Goal: Task Accomplishment & Management: Manage account settings

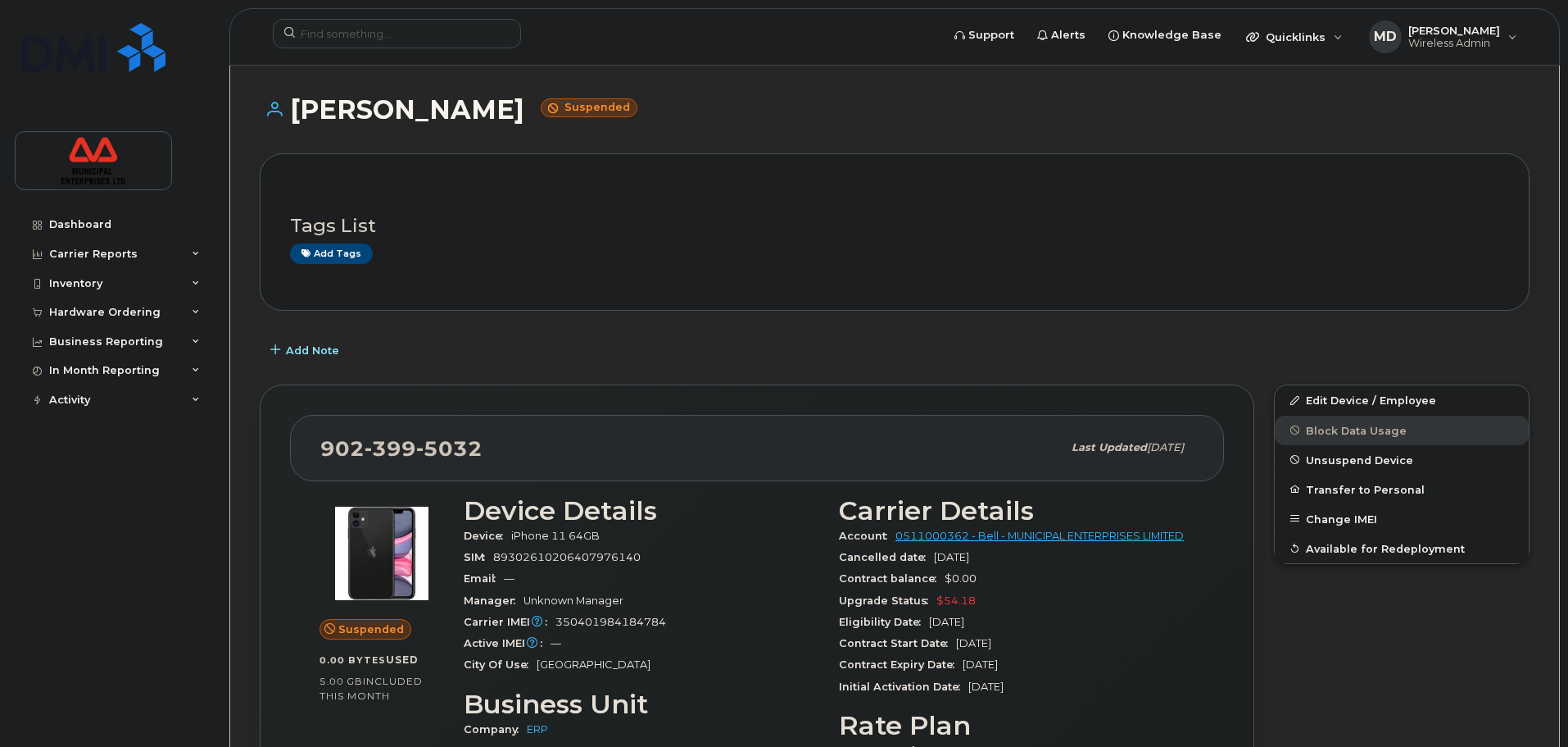
scroll to position [328, 0]
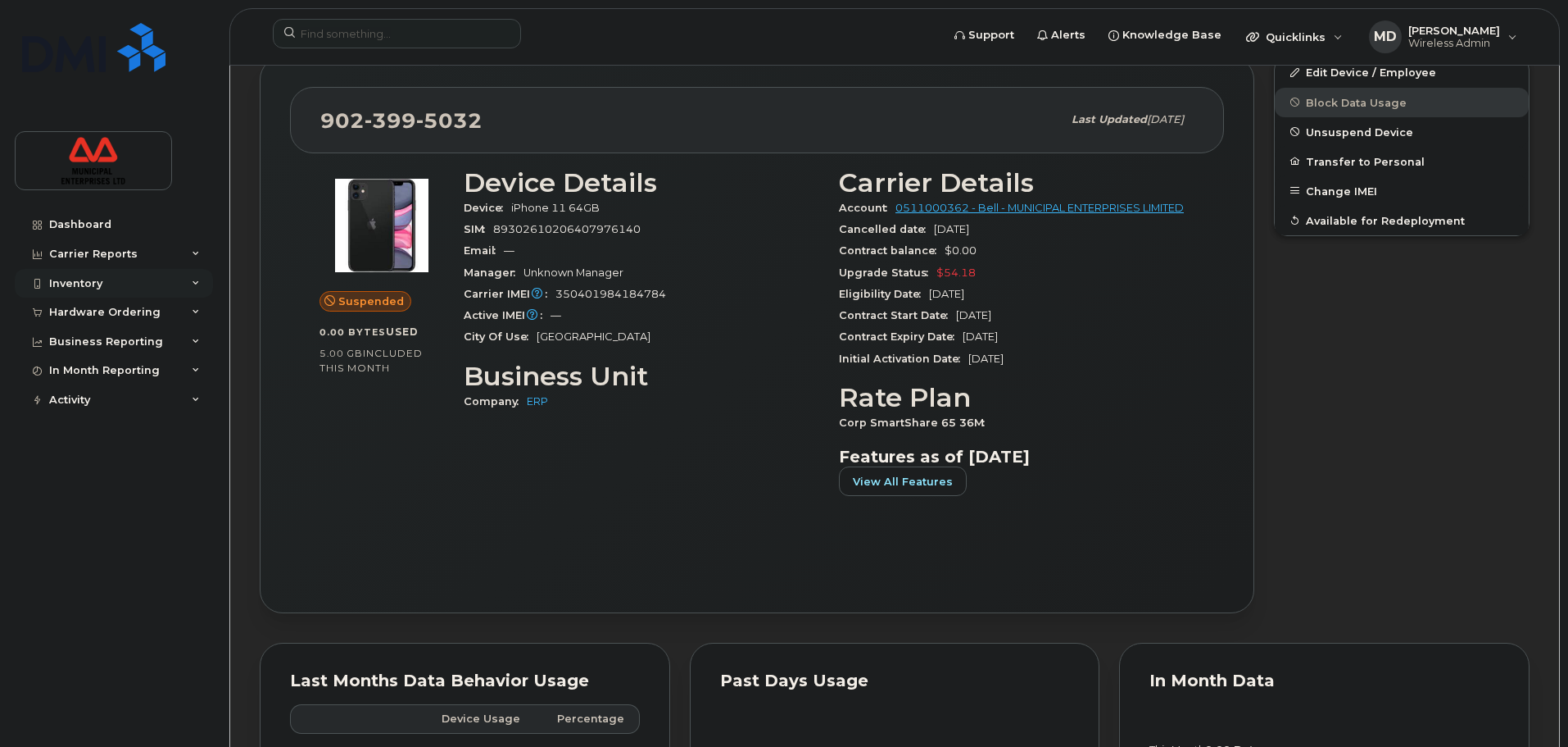
click at [203, 279] on div "Inventory" at bounding box center [114, 284] width 199 height 29
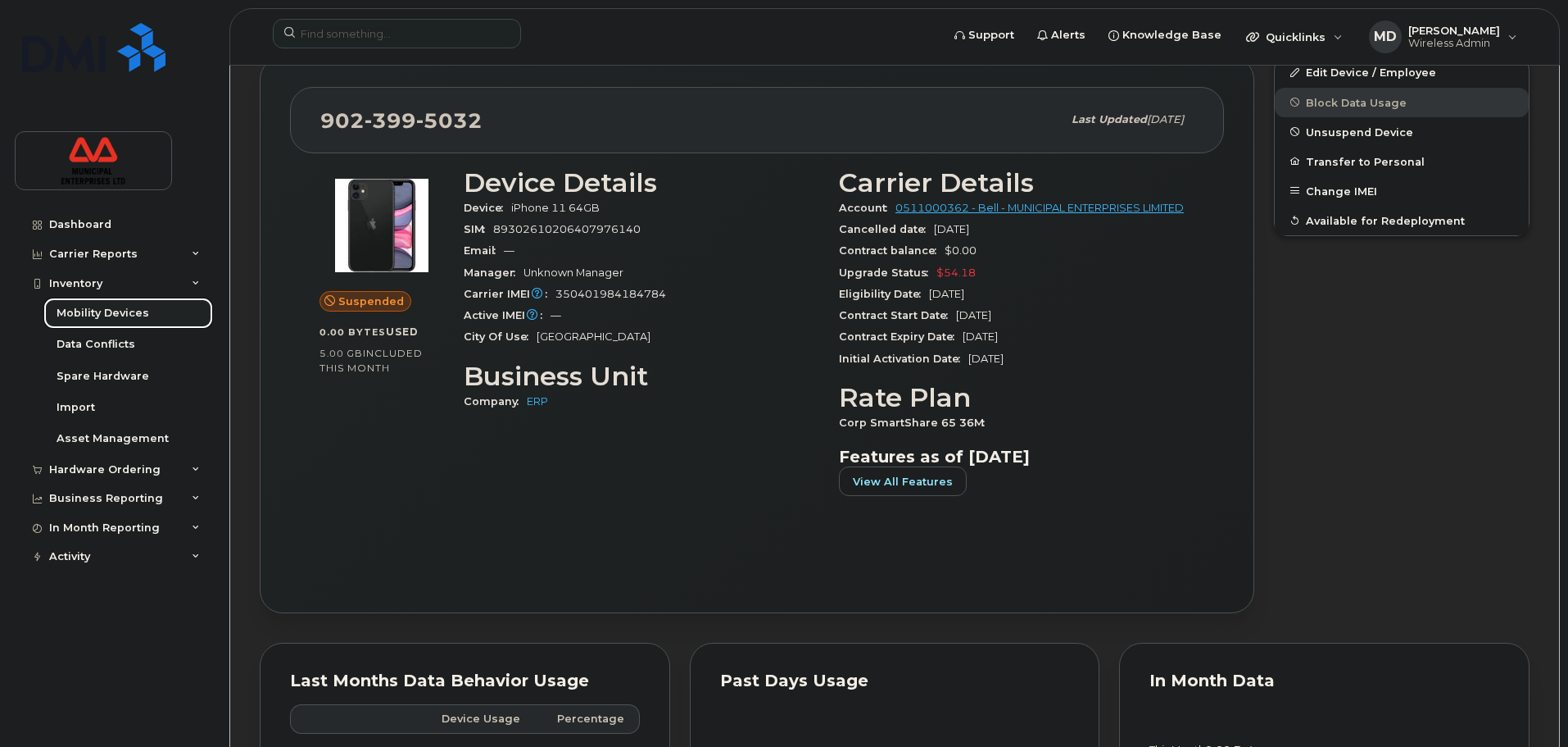
click at [173, 309] on link "Mobility Devices" at bounding box center [128, 313] width 170 height 31
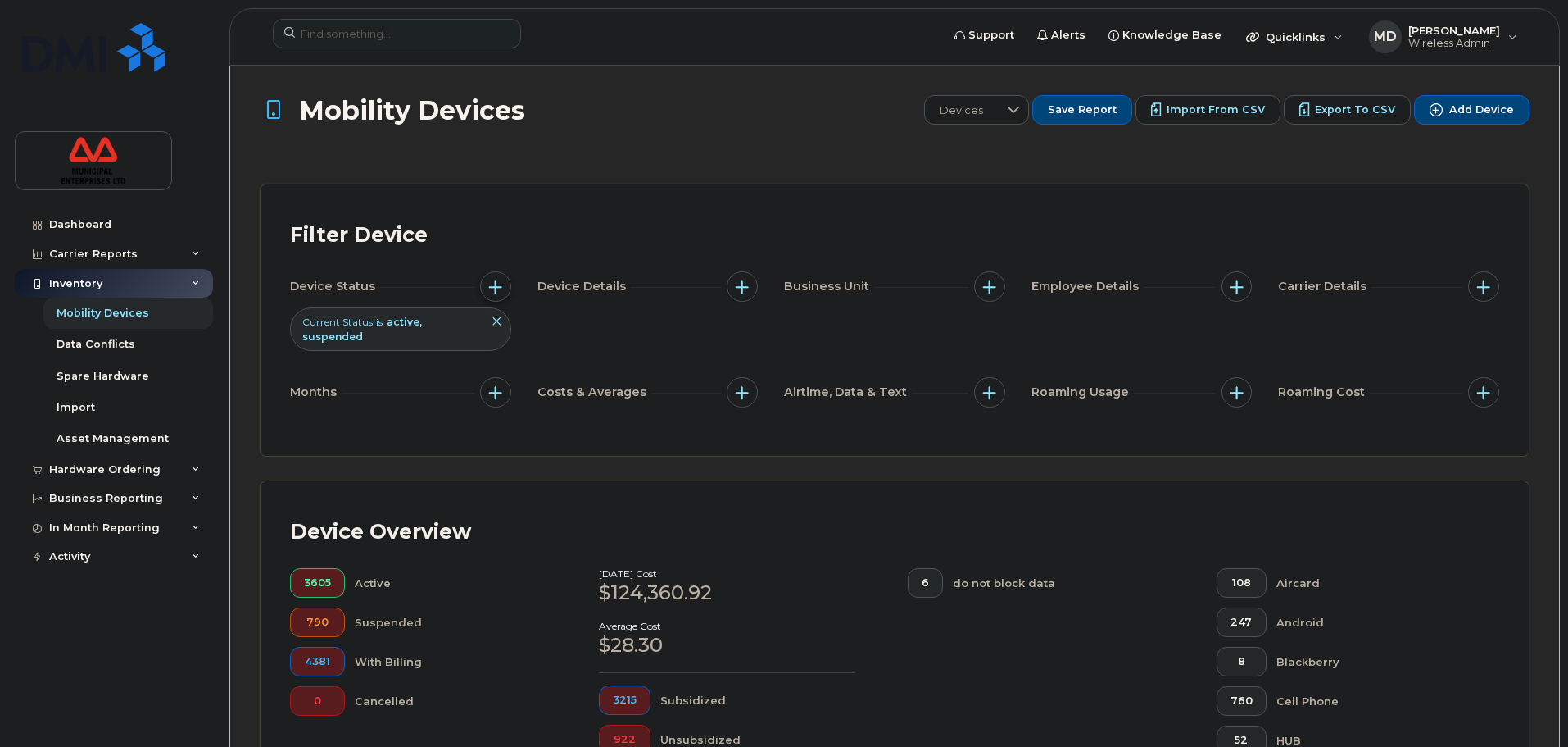
click at [501, 289] on span "button" at bounding box center [495, 286] width 13 height 13
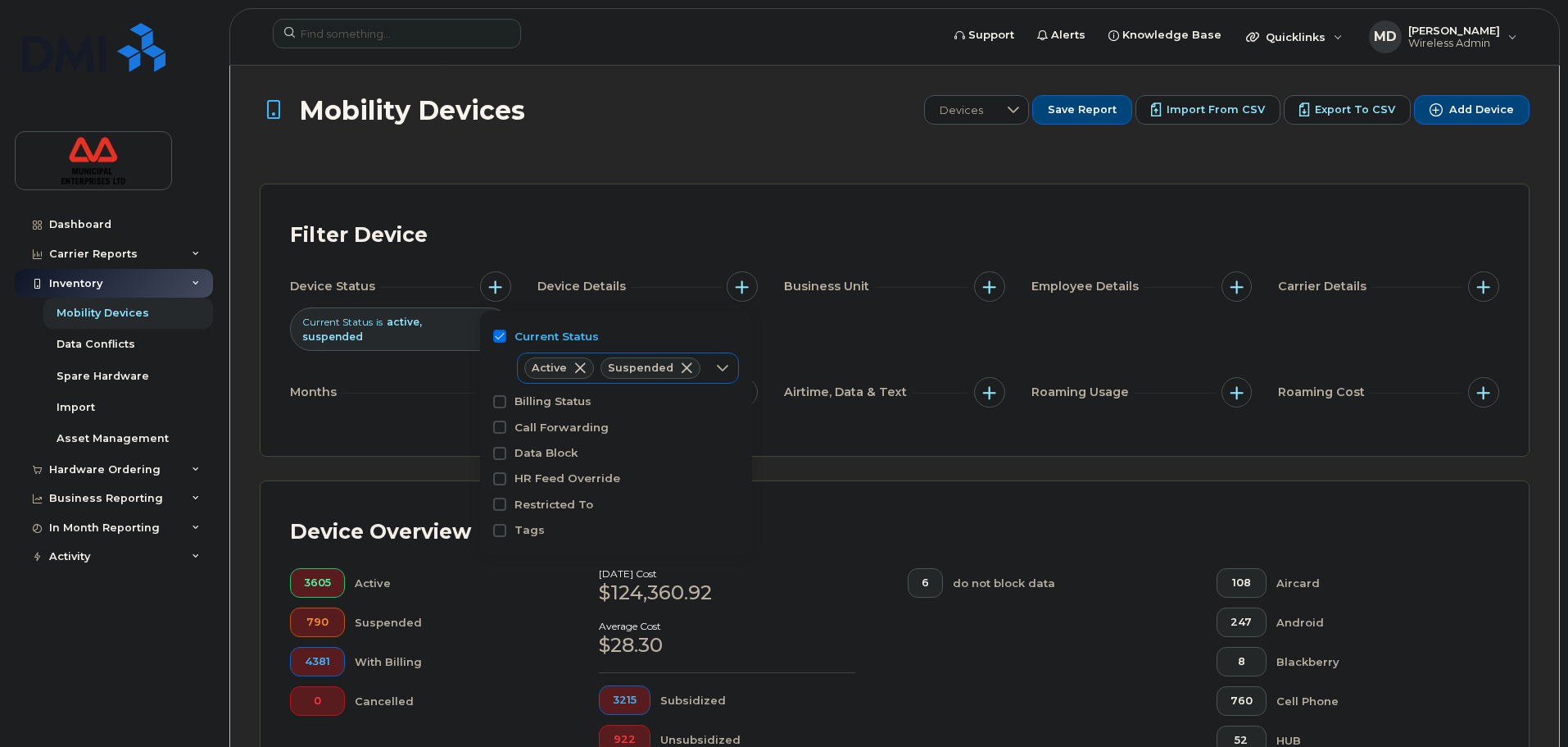
click at [576, 373] on span at bounding box center [580, 368] width 13 height 13
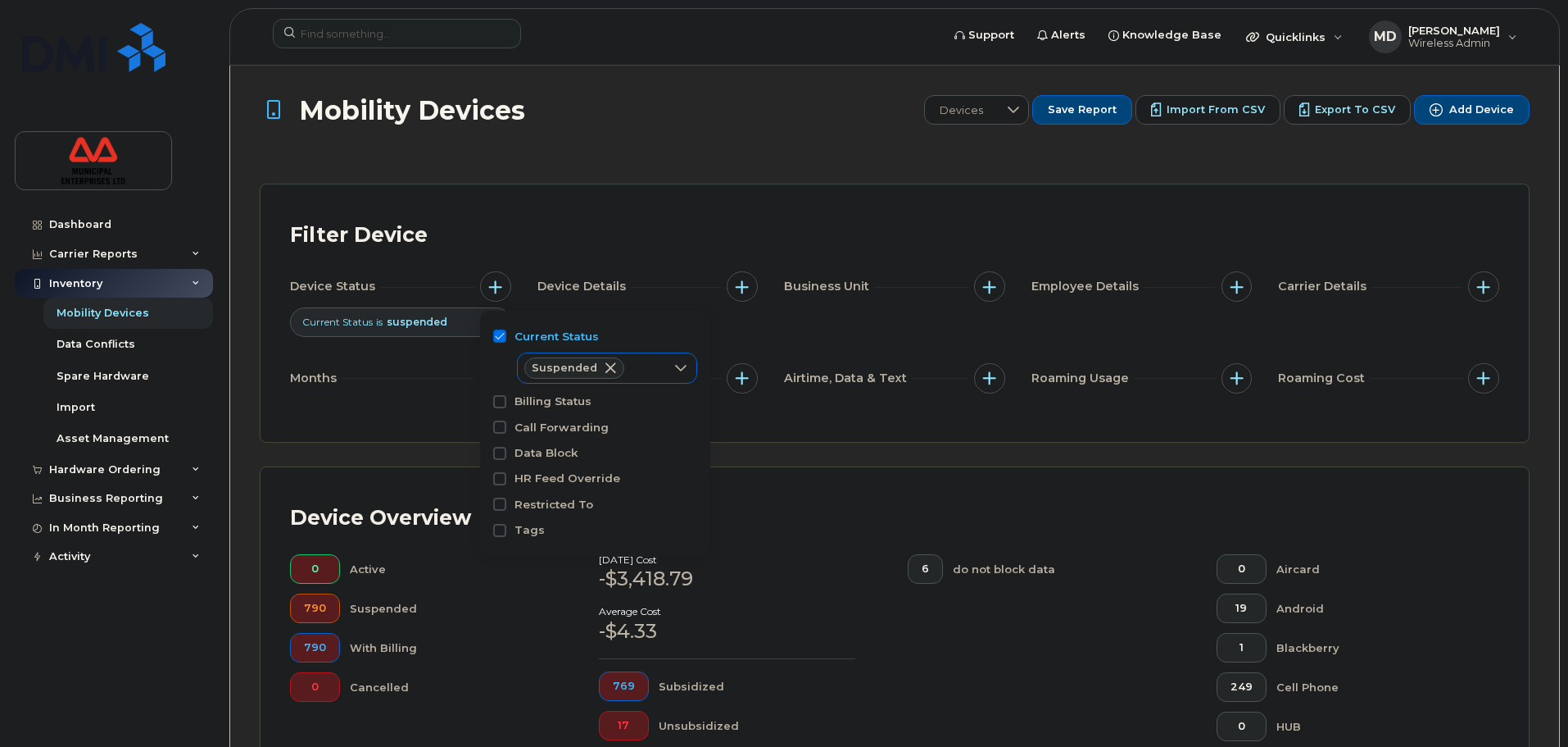
click at [765, 199] on div "Filter Device Device Status Current Status is suspended Device Details Business…" at bounding box center [894, 313] width 1268 height 257
click at [498, 290] on span "button" at bounding box center [495, 286] width 13 height 13
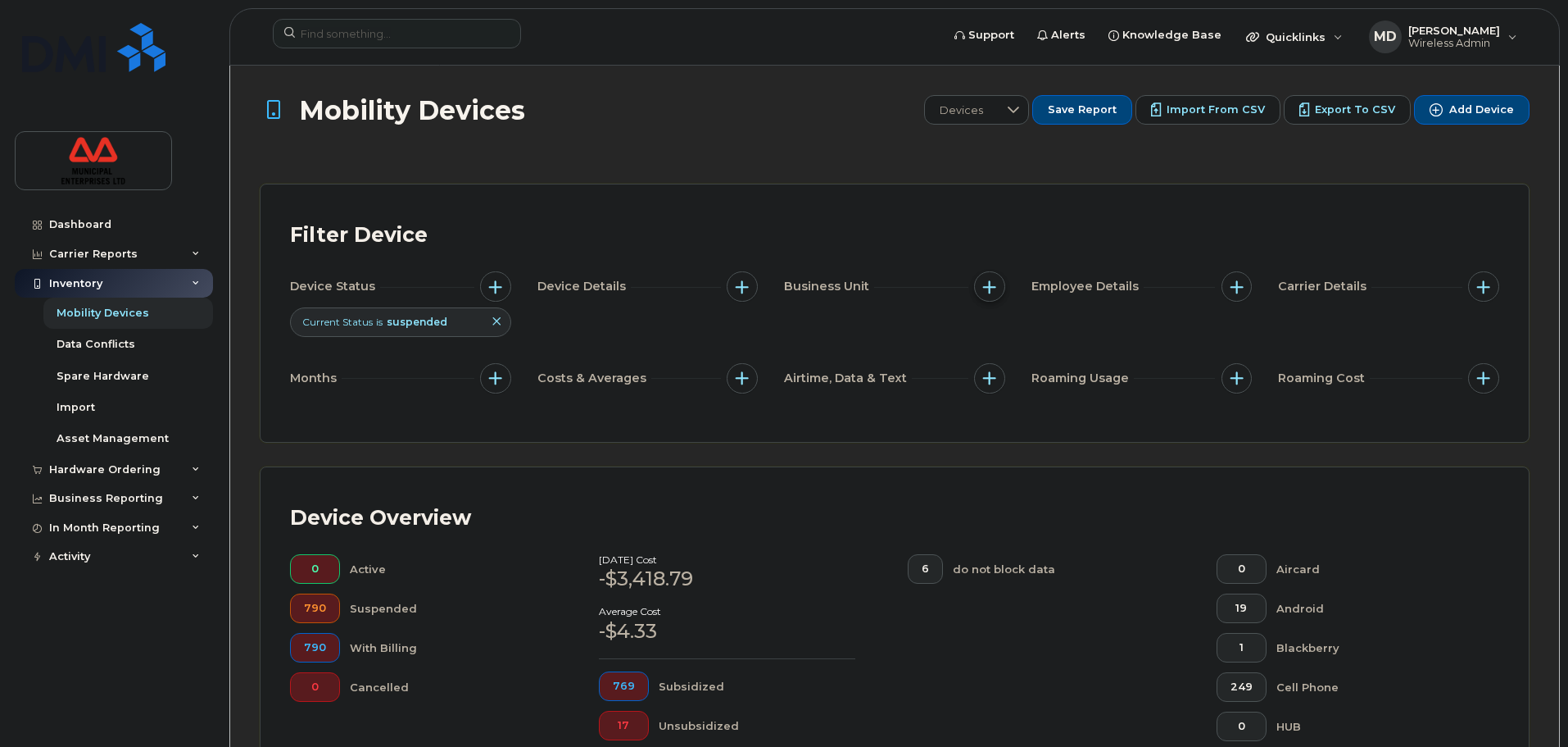
click at [987, 281] on span "button" at bounding box center [989, 286] width 13 height 13
click at [990, 360] on input "Company" at bounding box center [993, 362] width 13 height 13
checkbox input "true"
click at [1080, 432] on input "text" at bounding box center [1098, 432] width 143 height 15
type input "ETS"
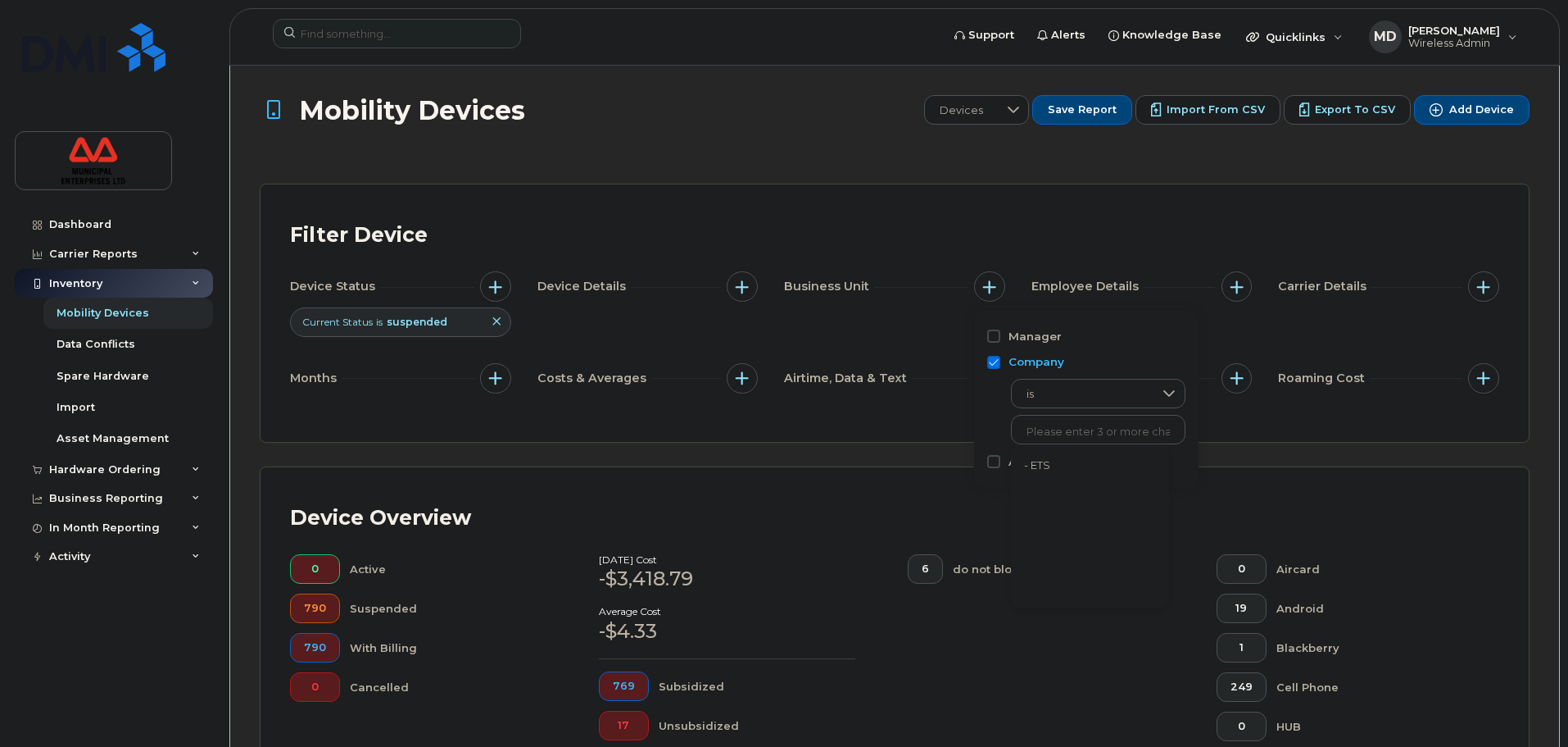
click at [1031, 465] on li "- ETS" at bounding box center [1090, 465] width 158 height 30
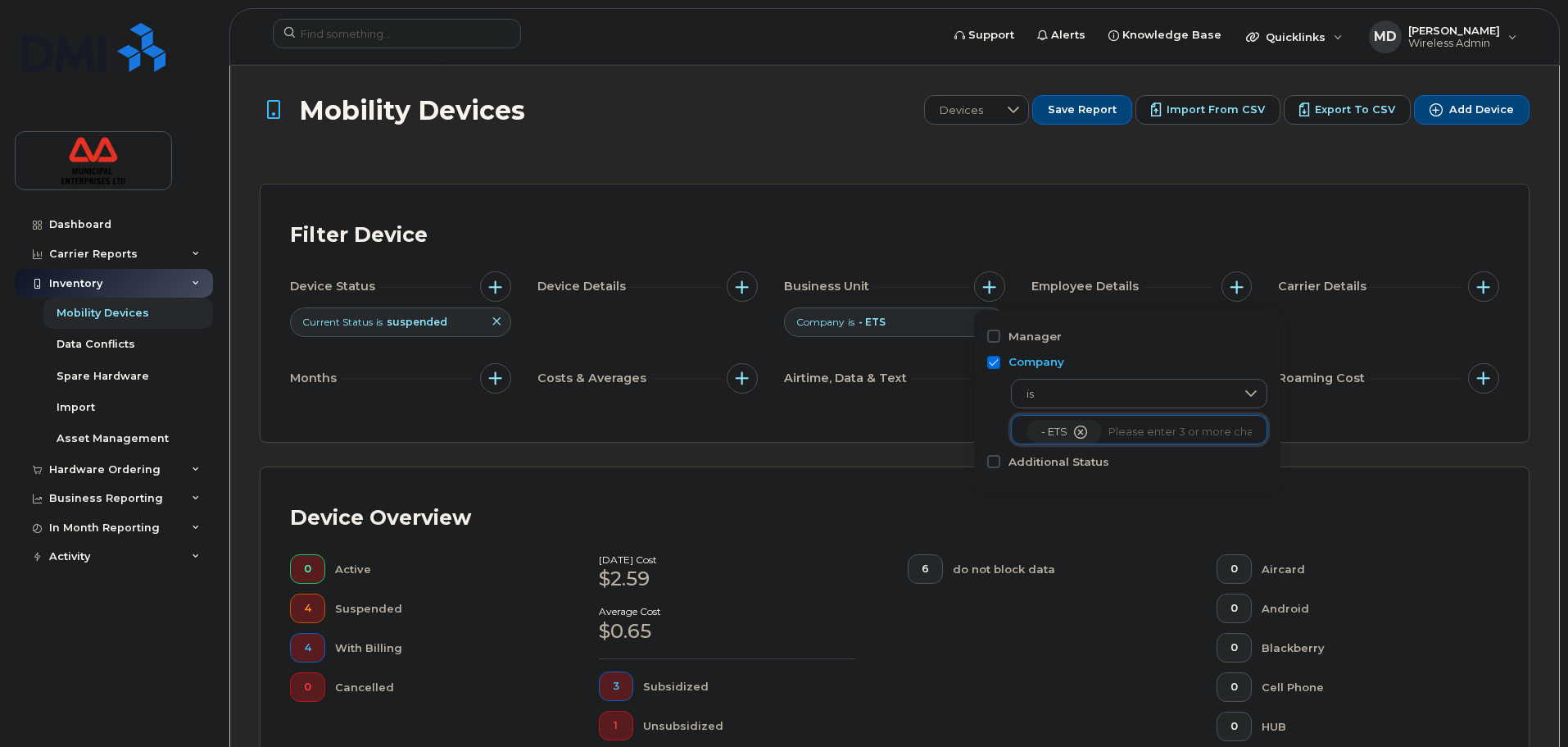
click at [945, 245] on div "Filter Device" at bounding box center [895, 236] width 1209 height 43
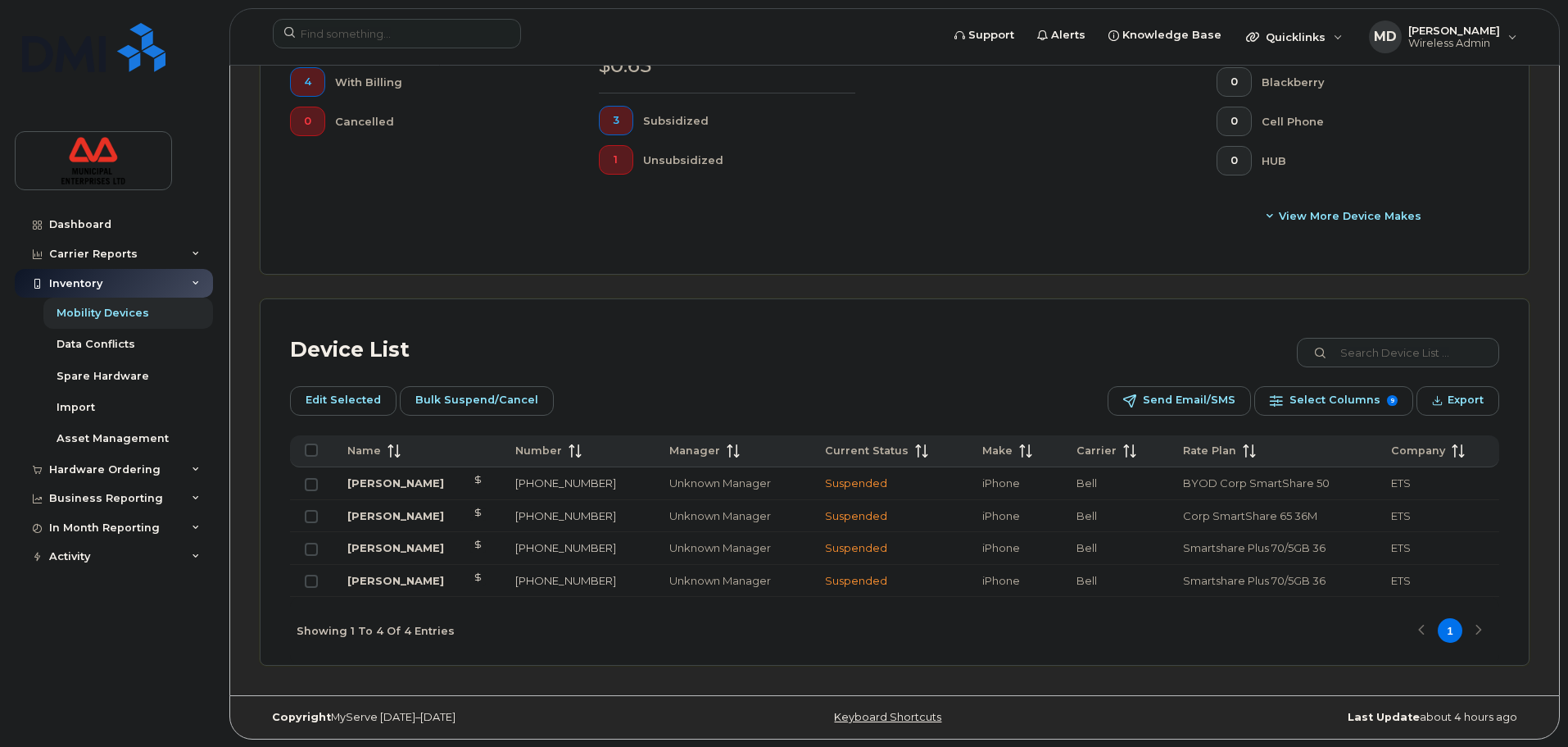
scroll to position [566, 0]
drag, startPoint x: 593, startPoint y: 515, endPoint x: 515, endPoint y: 516, distance: 78.0
click at [515, 516] on td "[PHONE_NUMBER]" at bounding box center [578, 516] width 155 height 33
copy link "[PHONE_NUMBER]"
click at [394, 520] on link "[PERSON_NAME]" at bounding box center [396, 514] width 97 height 13
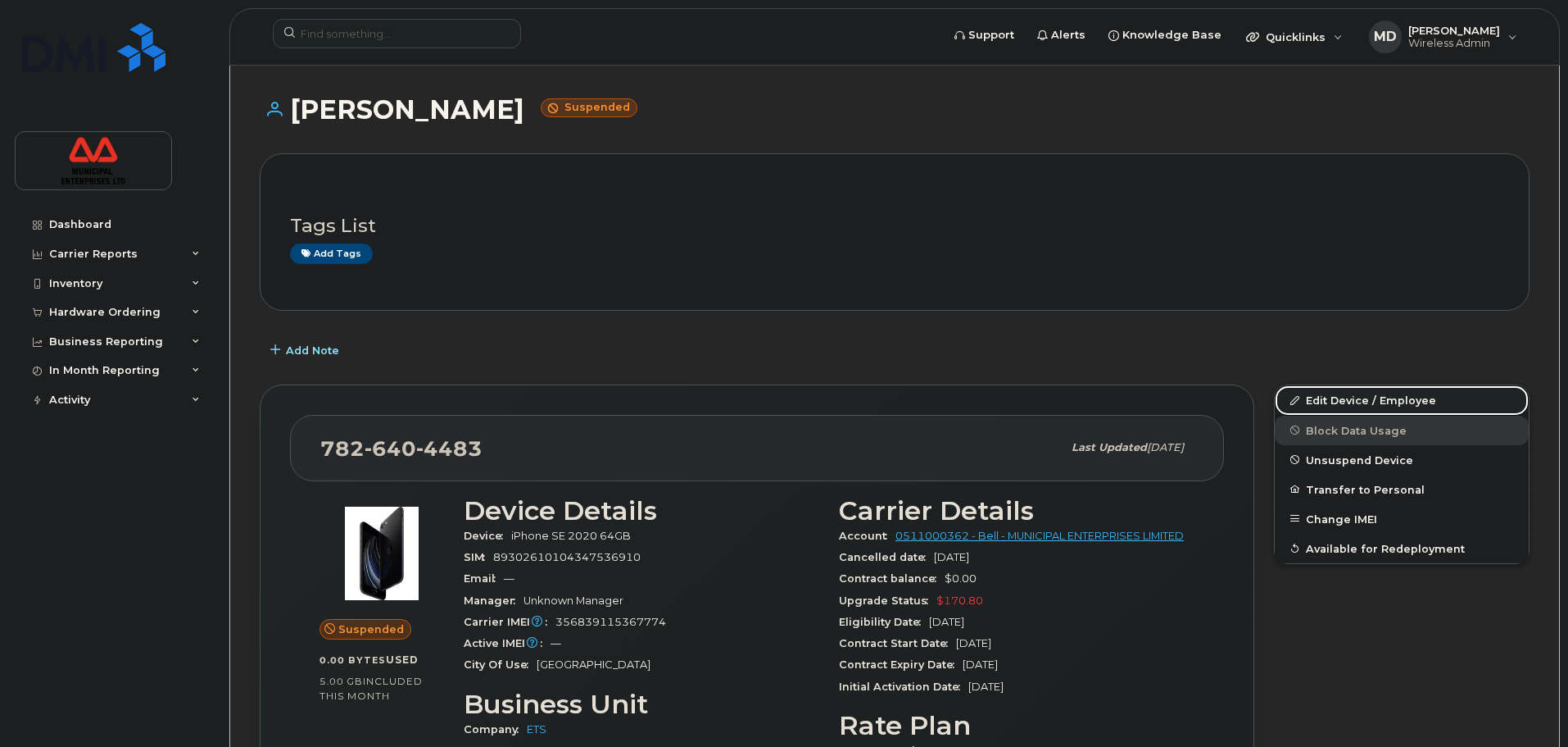
click at [1384, 406] on link "Edit Device / Employee" at bounding box center [1402, 400] width 254 height 29
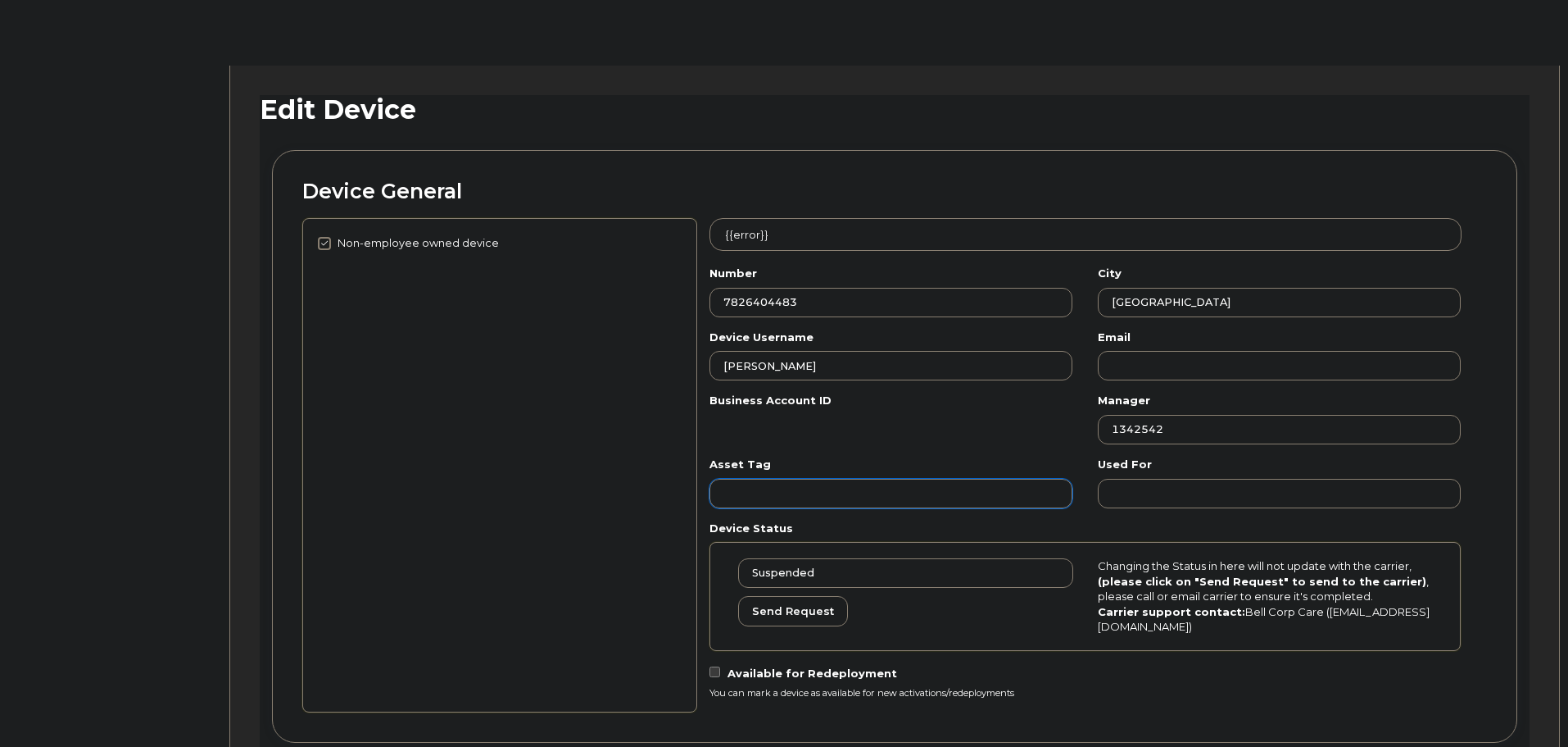
select select "3844641"
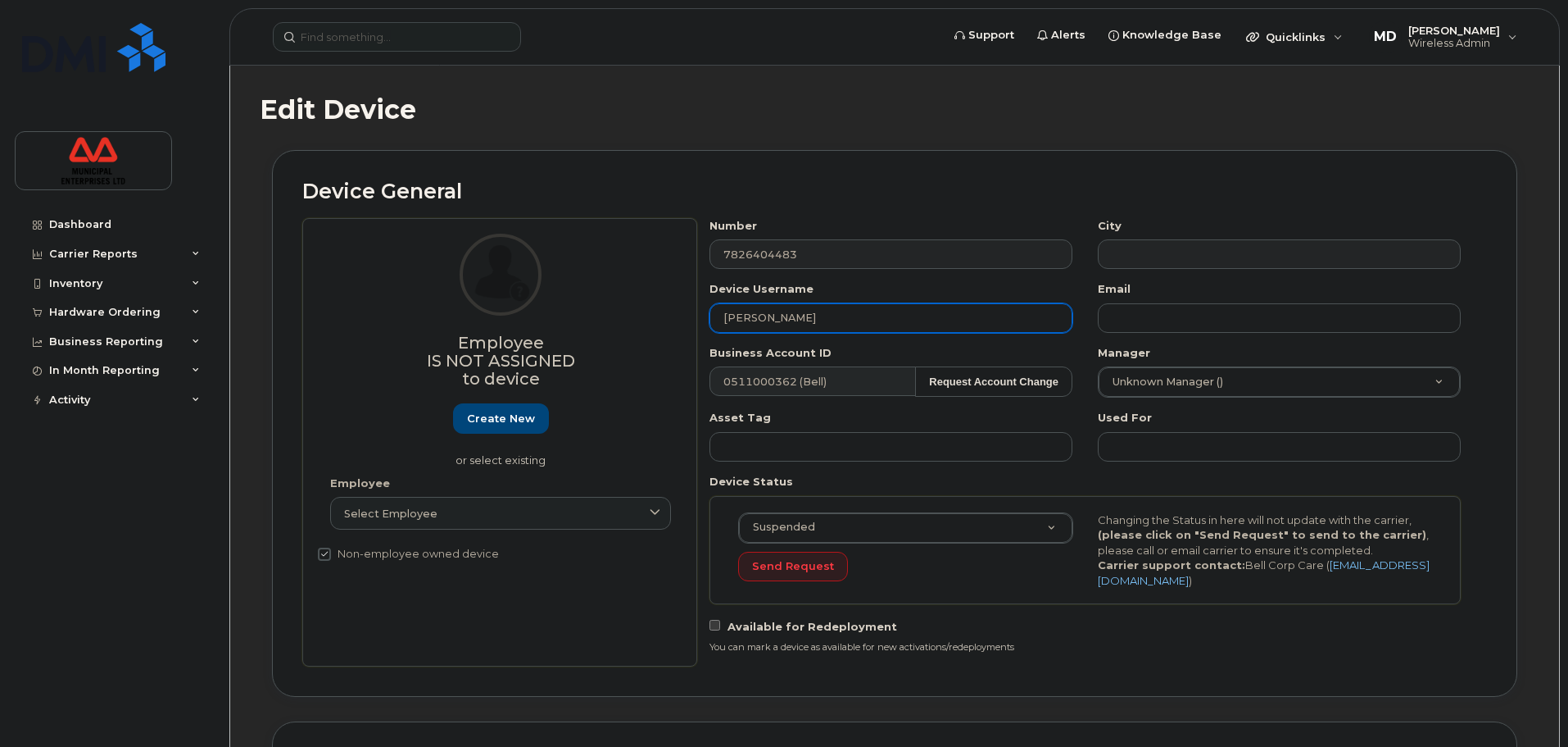
drag, startPoint x: 804, startPoint y: 320, endPoint x: 413, endPoint y: 338, distance: 391.4
click at [413, 338] on div "Employee Is not assigned to device Create new or select existing Employee Selec…" at bounding box center [894, 441] width 1184 height 448
type input "Davinder Singh"
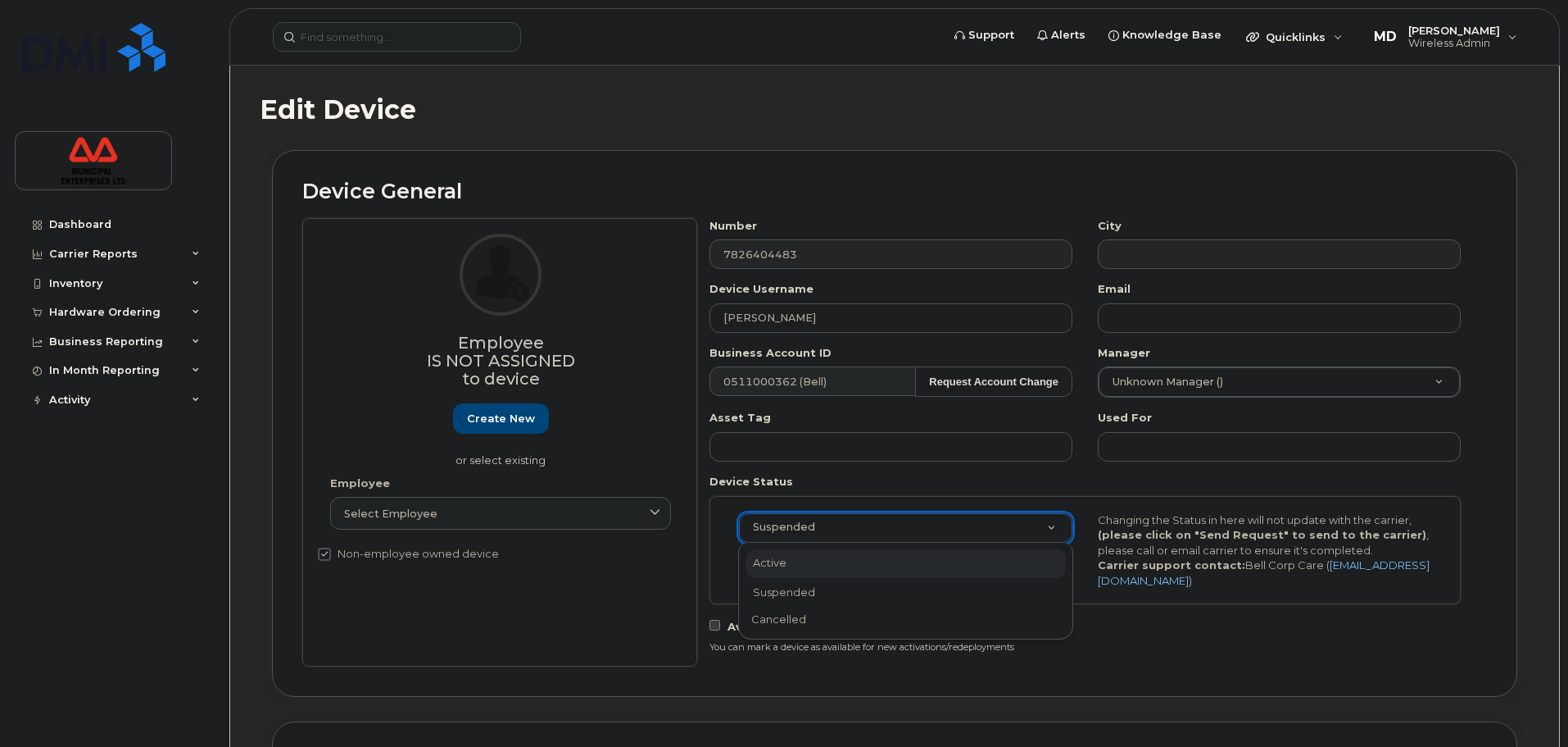
scroll to position [0, 5]
select select "active"
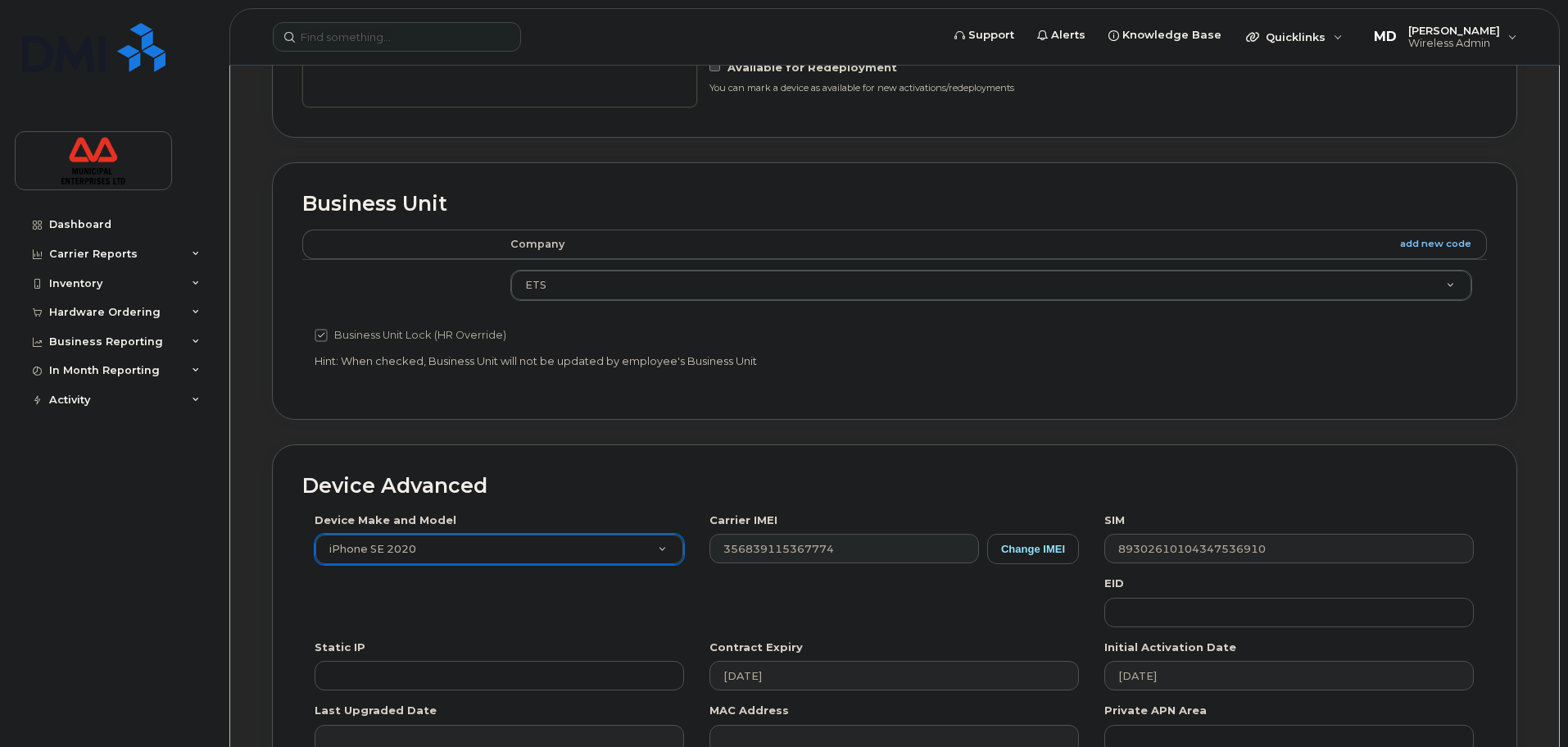
scroll to position [655, 0]
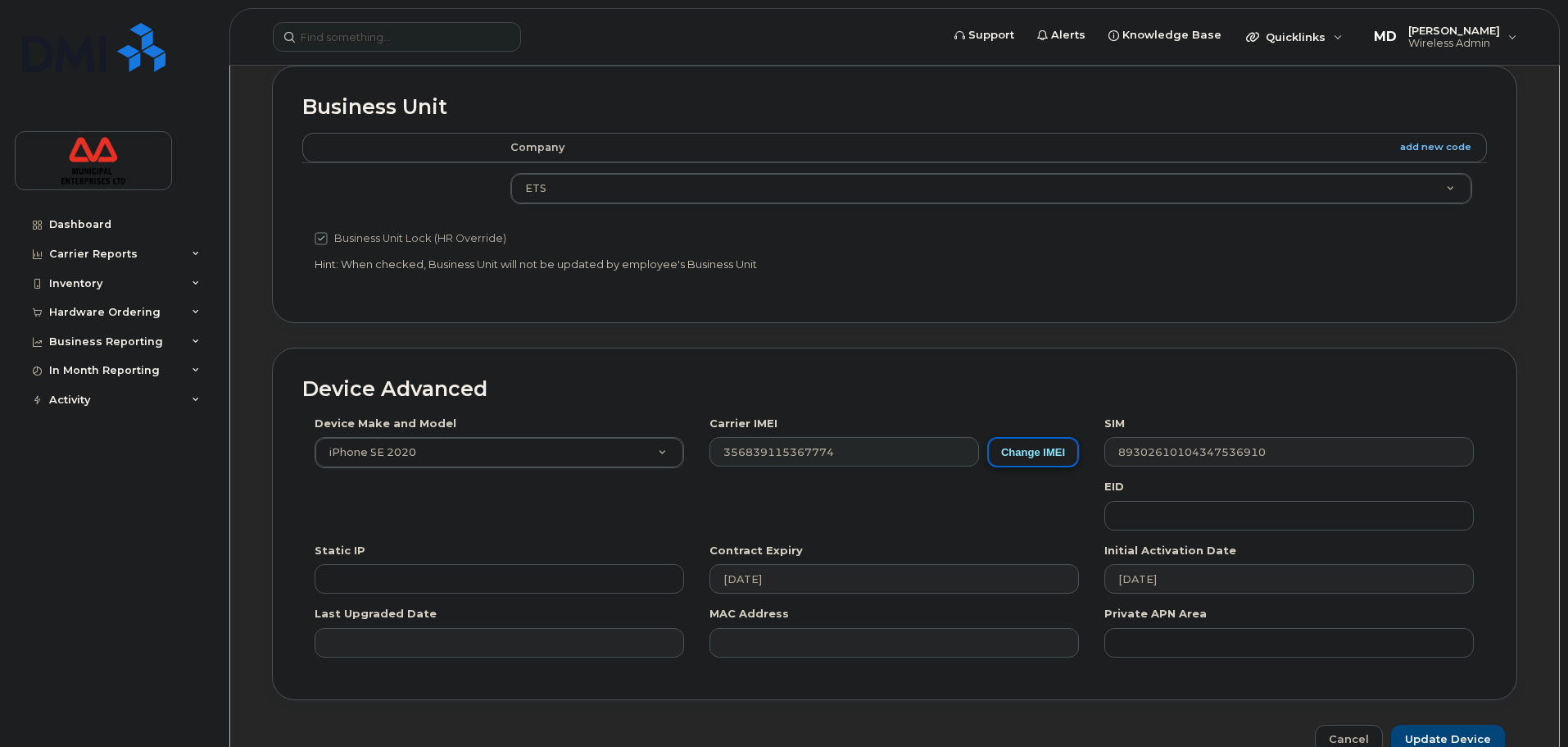
click at [1045, 451] on button "Change IMEI" at bounding box center [1033, 451] width 92 height 30
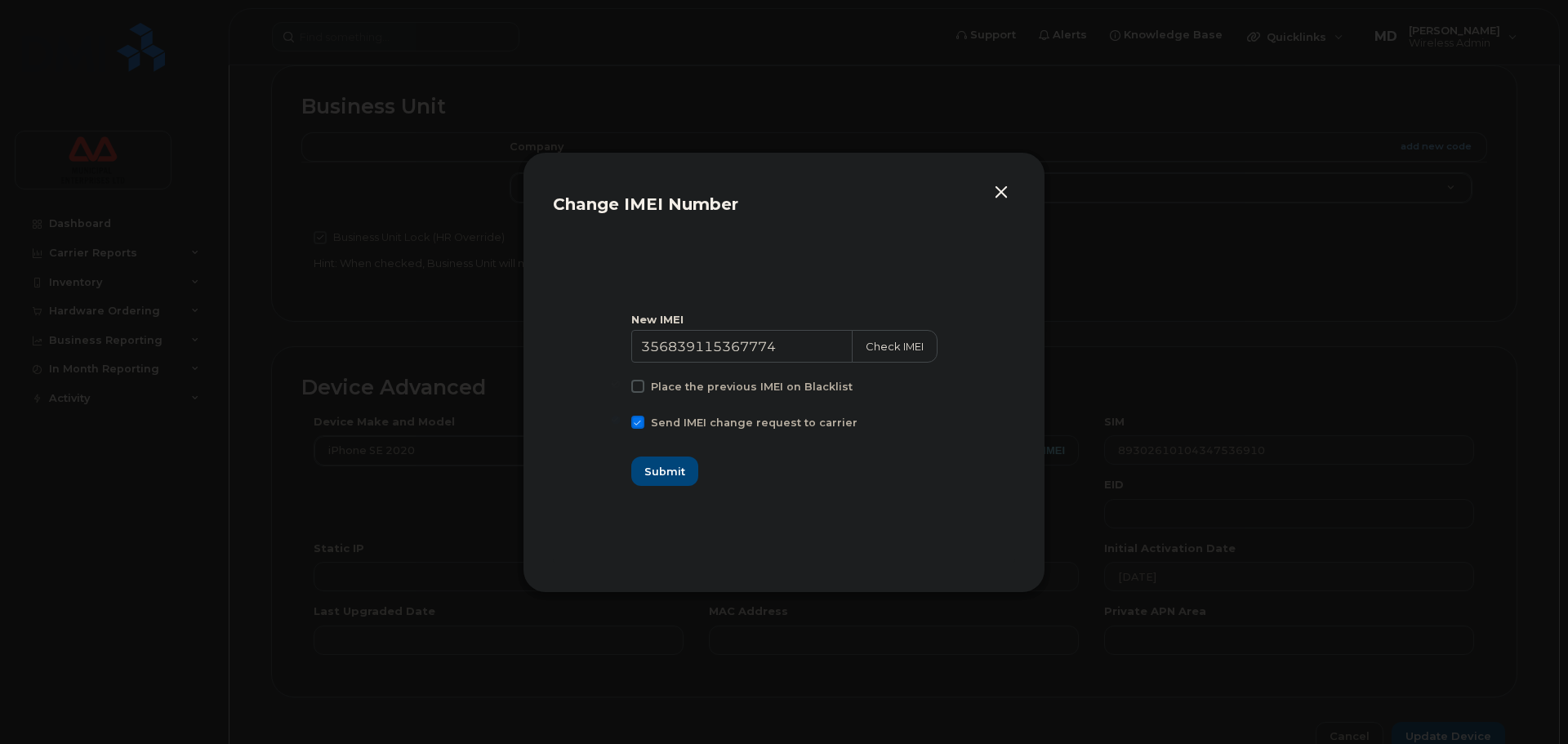
click at [684, 426] on span "Send IMEI change request to carrier" at bounding box center [754, 422] width 207 height 12
click at [620, 424] on input "Send IMEI change request to carrier" at bounding box center [616, 420] width 9 height 9
checkbox input "false"
drag, startPoint x: 798, startPoint y: 344, endPoint x: 265, endPoint y: 368, distance: 533.5
click at [265, 368] on div "Change IMEI Number New IMEI 356839115367774 Check IMEI Place the previous IMEI …" at bounding box center [784, 372] width 1568 height 744
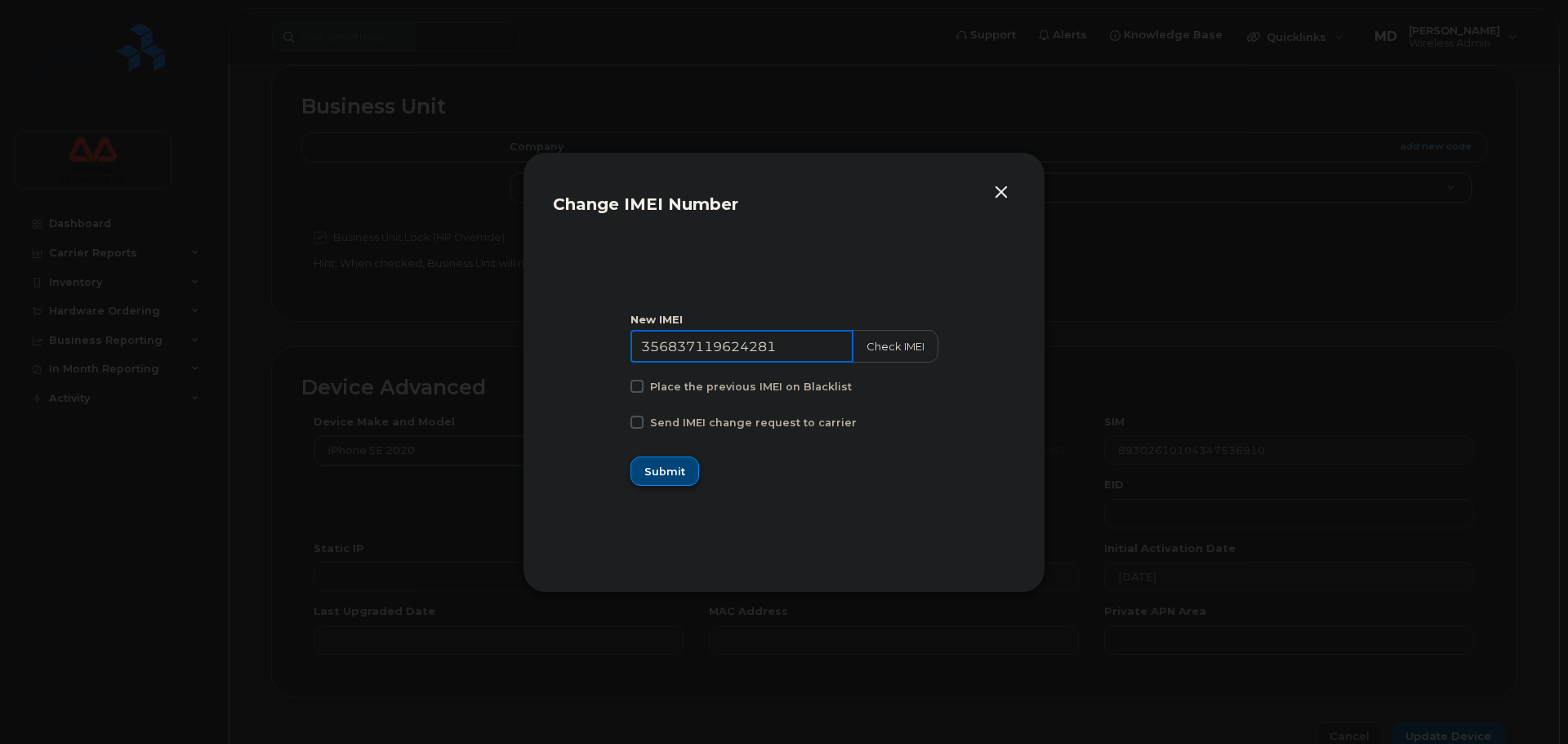
type input "356837119624281"
click at [685, 463] on span "Submit" at bounding box center [665, 471] width 41 height 15
type input "356837119624281"
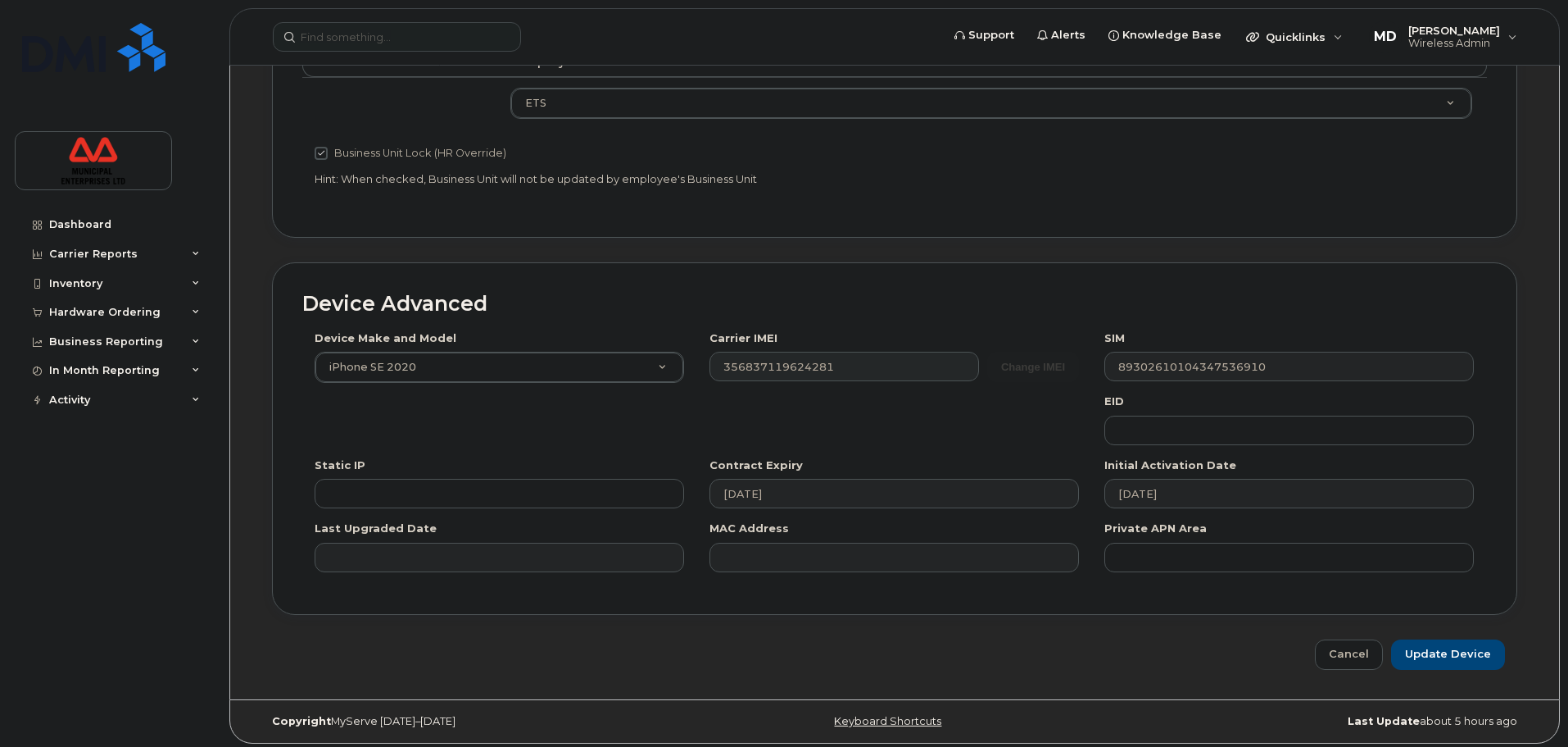
scroll to position [746, 0]
click at [1446, 644] on input "Update Device" at bounding box center [1447, 648] width 114 height 30
type input "Saving..."
